Goal: Transaction & Acquisition: Subscribe to service/newsletter

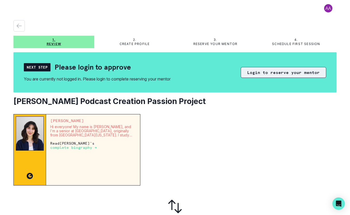
click at [264, 72] on button "Login to reserve your mentor" at bounding box center [283, 72] width 85 height 11
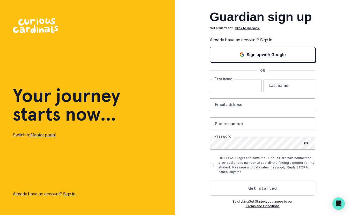
click at [237, 87] on input "text" at bounding box center [236, 85] width 52 height 13
type input "[PERSON_NAME]"
type input "[PERSON_NAME][EMAIL_ADDRESS][DOMAIN_NAME]"
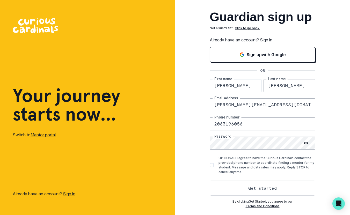
type input "2063196056"
click at [210, 181] on button "Get started" at bounding box center [263, 188] width 106 height 15
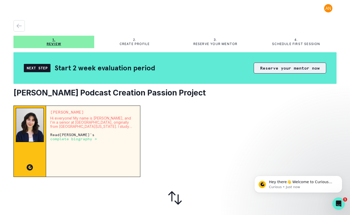
click at [281, 71] on button "Reserve your mentor now" at bounding box center [290, 68] width 73 height 11
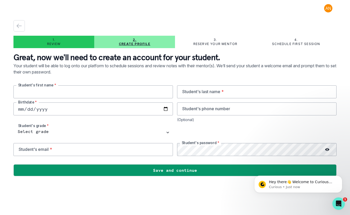
click at [110, 89] on input "text" at bounding box center [93, 91] width 160 height 13
type input "Sloane"
type input "[PERSON_NAME]"
click at [32, 110] on input "date" at bounding box center [93, 109] width 160 height 13
type input "[DATE]"
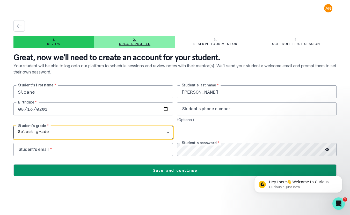
click at [45, 133] on select "Select grade 1st Grade 2nd Grade 3rd Grade 4th Grade 5th Grade 6th Grade 7th Gr…" at bounding box center [93, 132] width 160 height 13
select select "5th Grade"
click at [13, 126] on select "Select grade 1st Grade 2nd Grade 3rd Grade 4th Grade 5th Grade 6th Grade 7th Gr…" at bounding box center [93, 132] width 160 height 13
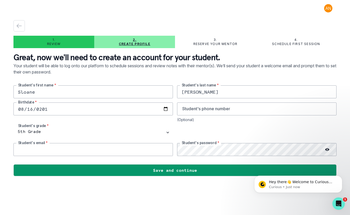
click at [128, 155] on input "email" at bounding box center [93, 149] width 160 height 13
type input "[EMAIL_ADDRESS][DOMAIN_NAME]"
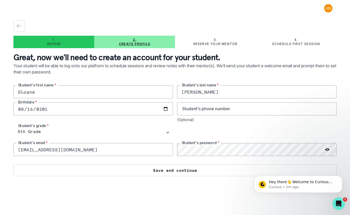
click at [182, 174] on button "Save and continue" at bounding box center [174, 170] width 323 height 12
